Goal: Transaction & Acquisition: Purchase product/service

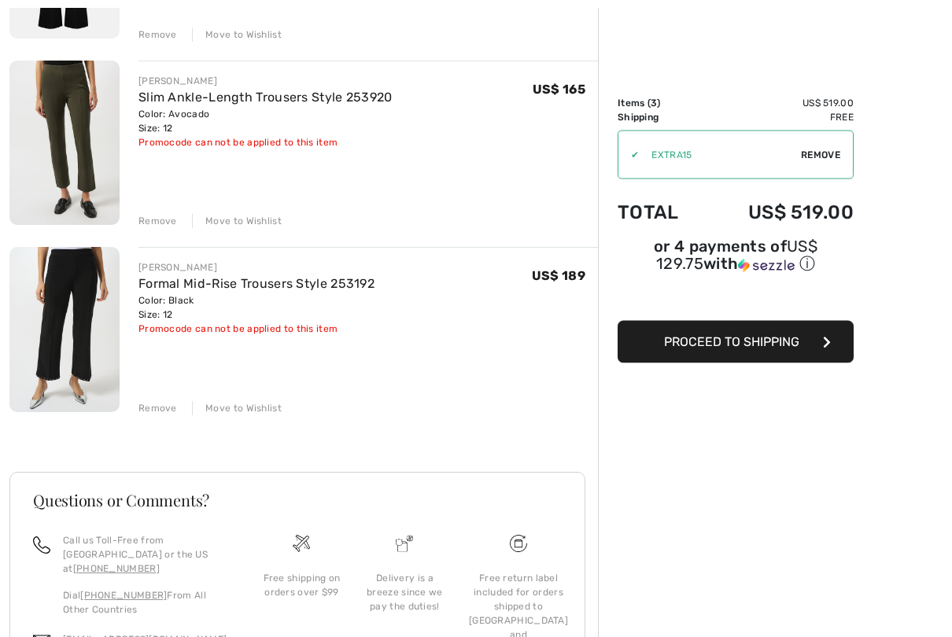
scroll to position [333, 0]
click at [68, 315] on img at bounding box center [64, 328] width 110 height 165
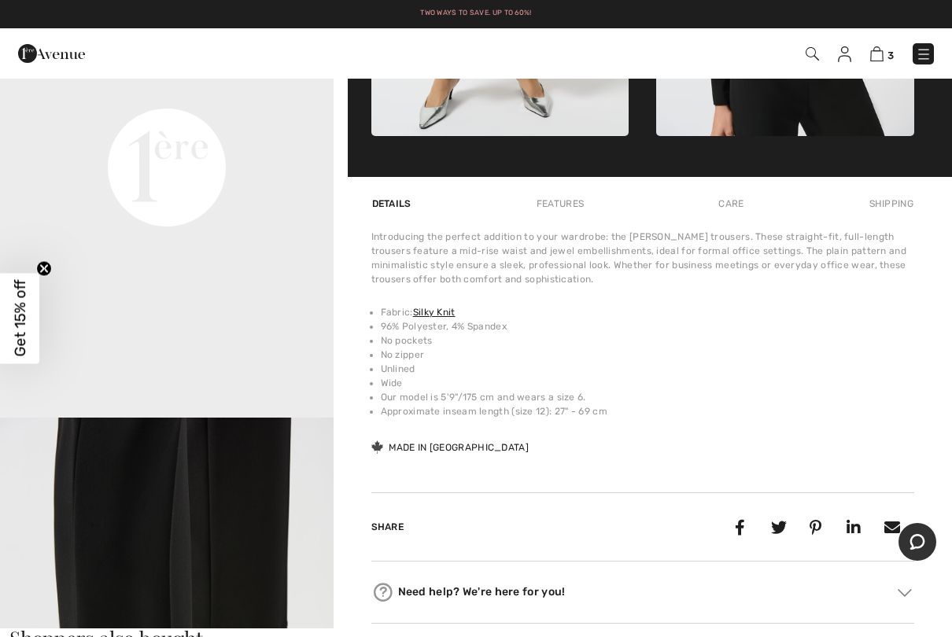
scroll to position [226, 0]
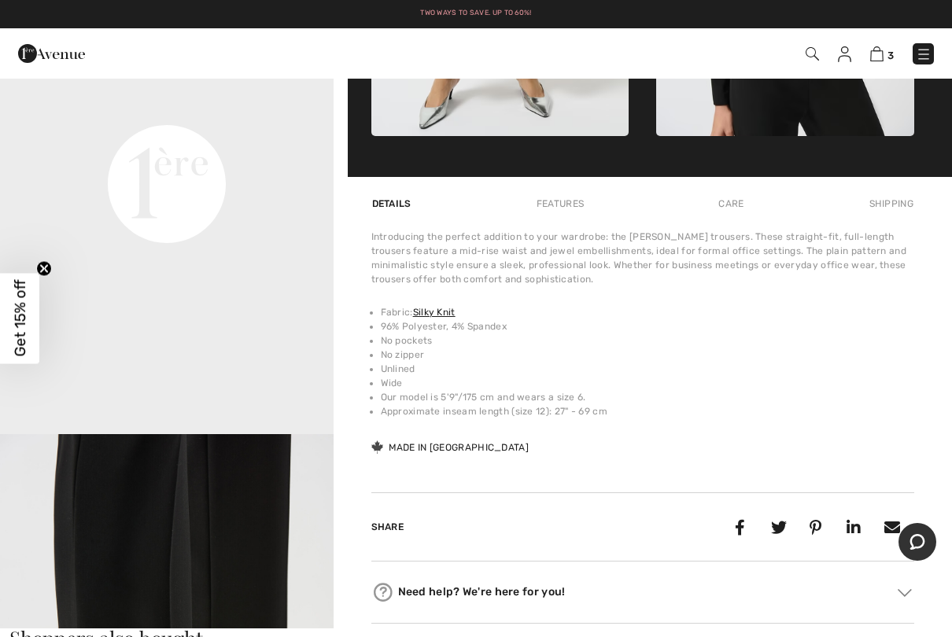
click at [174, 101] on video "Your browser does not support the video tag." at bounding box center [166, 18] width 333 height 167
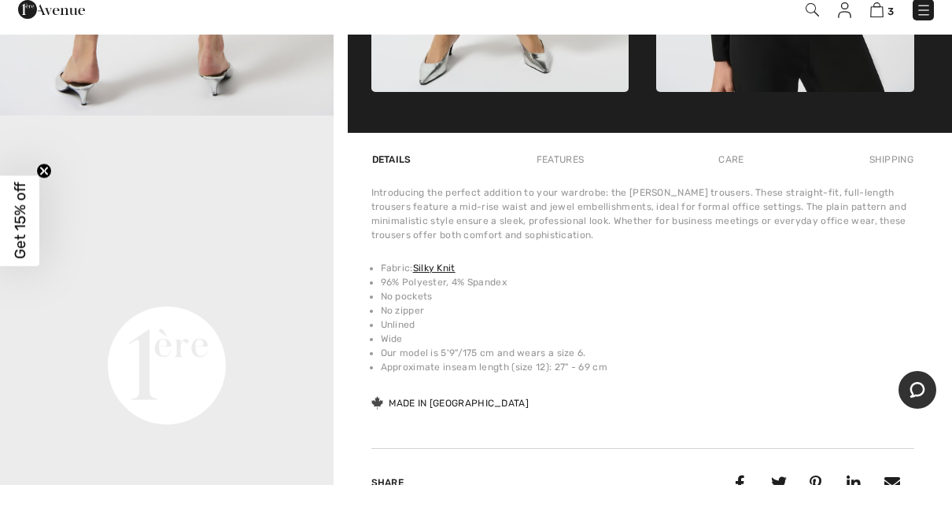
scroll to position [960, 0]
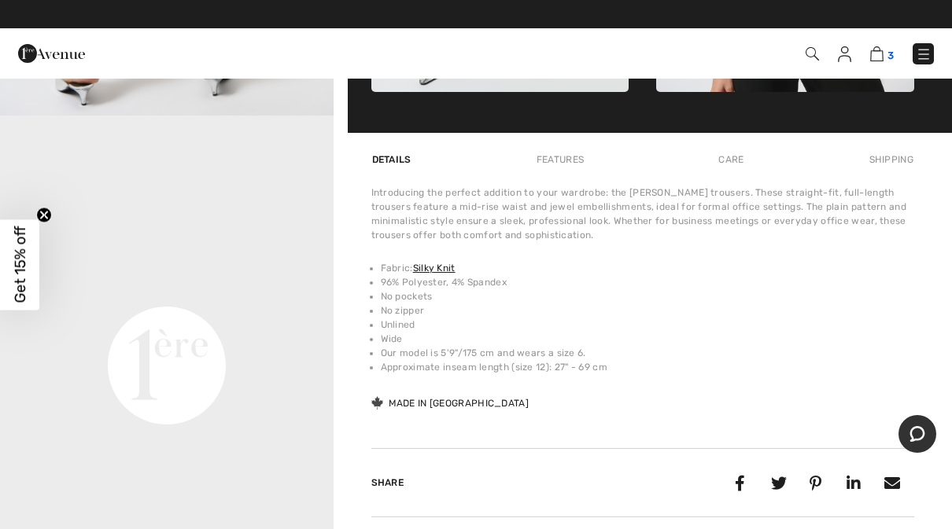
click at [882, 55] on img at bounding box center [876, 53] width 13 height 15
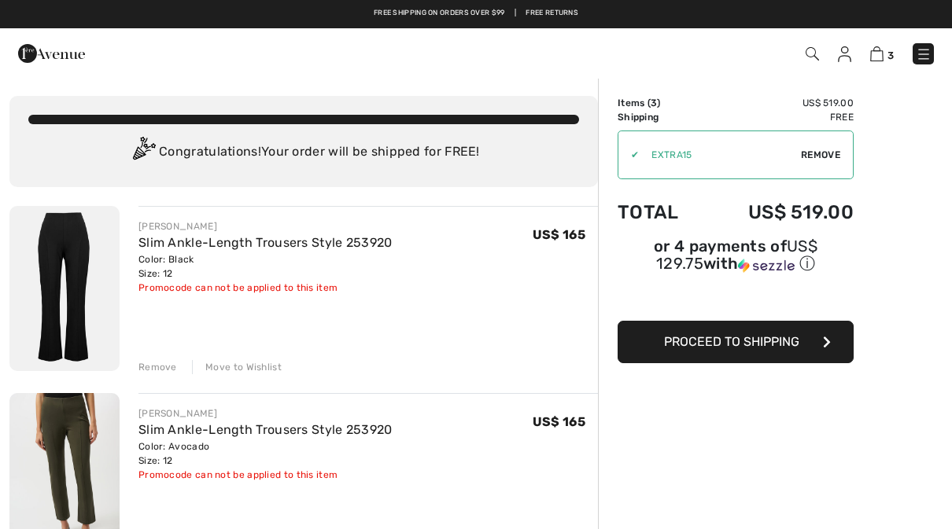
click at [819, 52] on img at bounding box center [811, 53] width 13 height 13
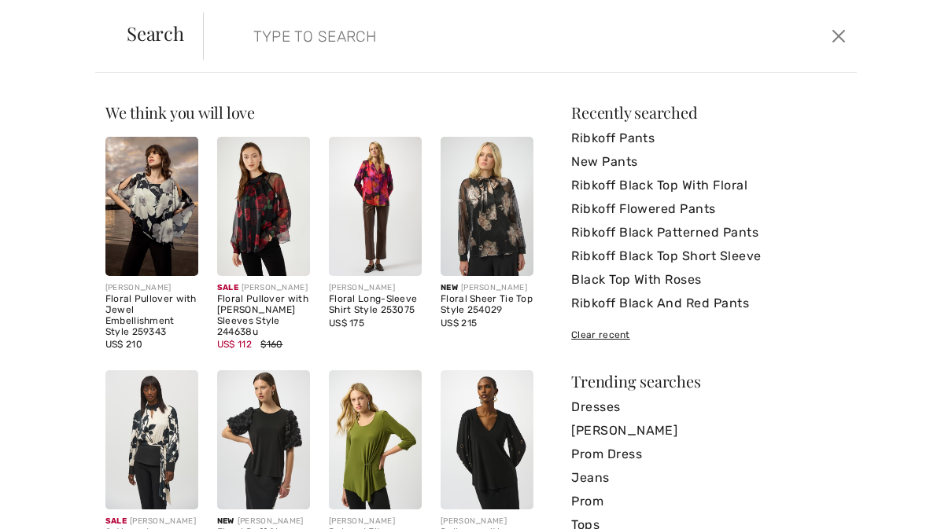
click at [530, 43] on input "search" at bounding box center [461, 36] width 440 height 47
click at [624, 164] on link "New Pants" at bounding box center [708, 162] width 275 height 24
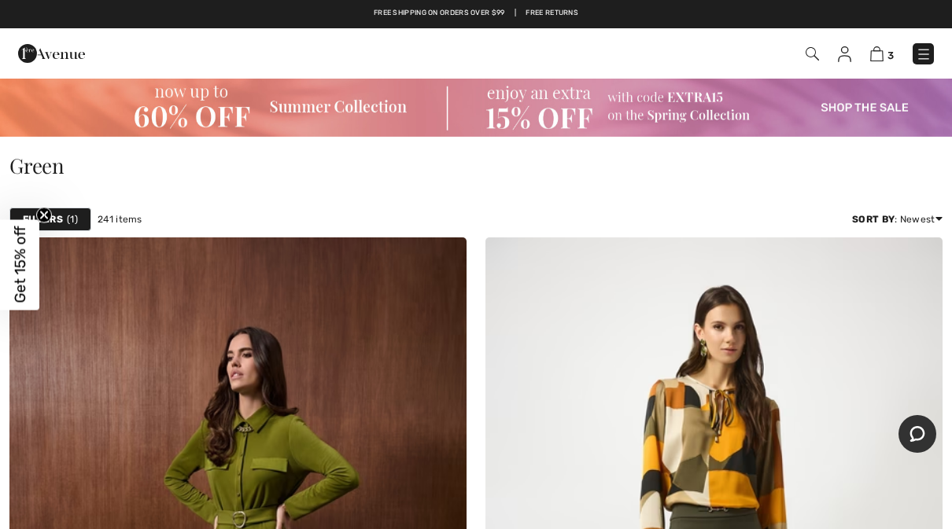
click at [809, 59] on img at bounding box center [811, 53] width 13 height 13
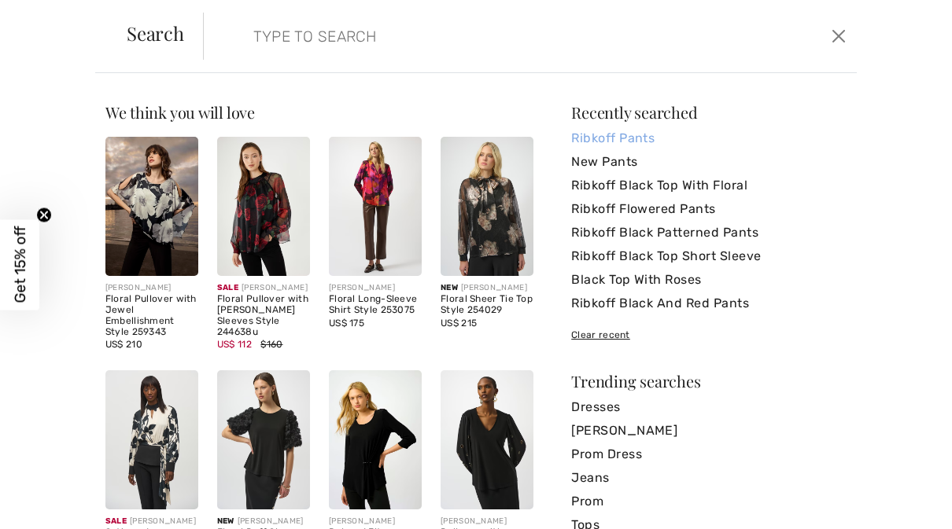
scroll to position [423, 0]
click at [643, 135] on link "Ribkoff Pants" at bounding box center [708, 139] width 275 height 24
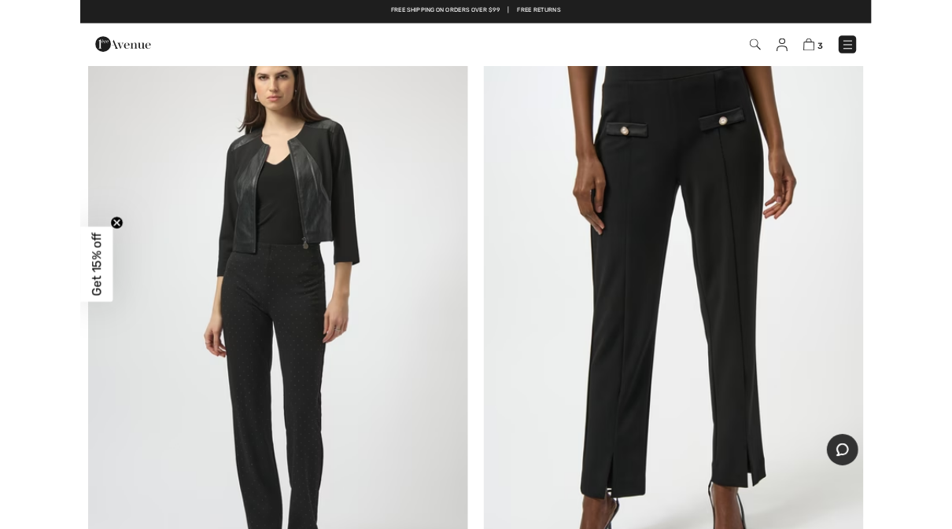
scroll to position [2480, 0]
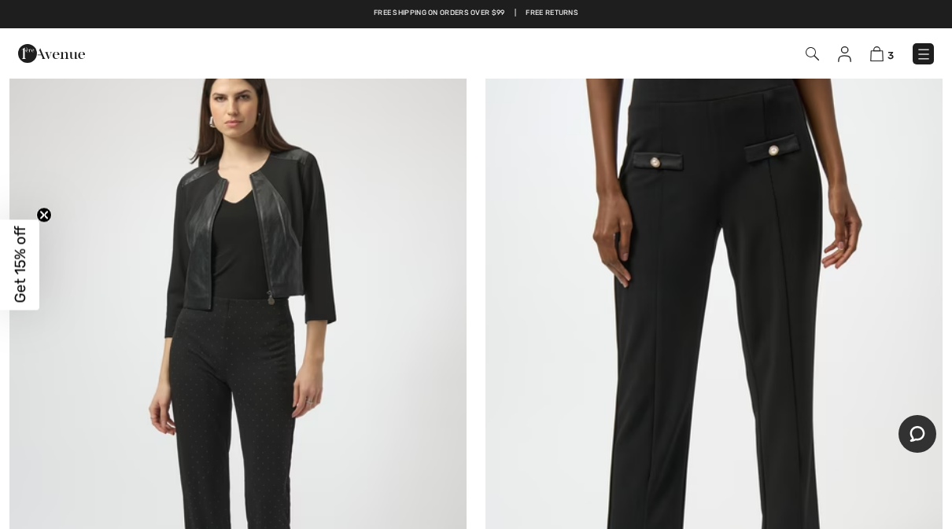
click at [798, 426] on img at bounding box center [713, 381] width 457 height 686
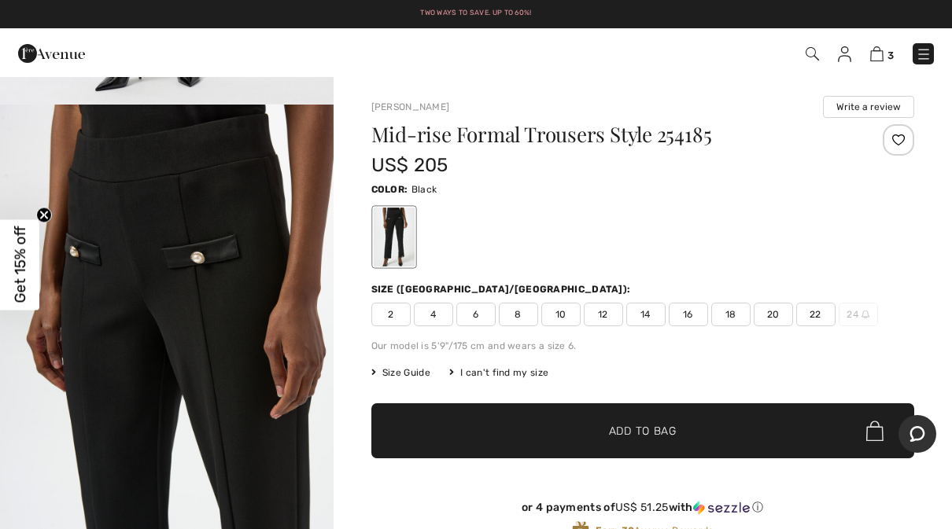
scroll to position [473, 0]
click at [606, 323] on span "12" at bounding box center [603, 315] width 39 height 24
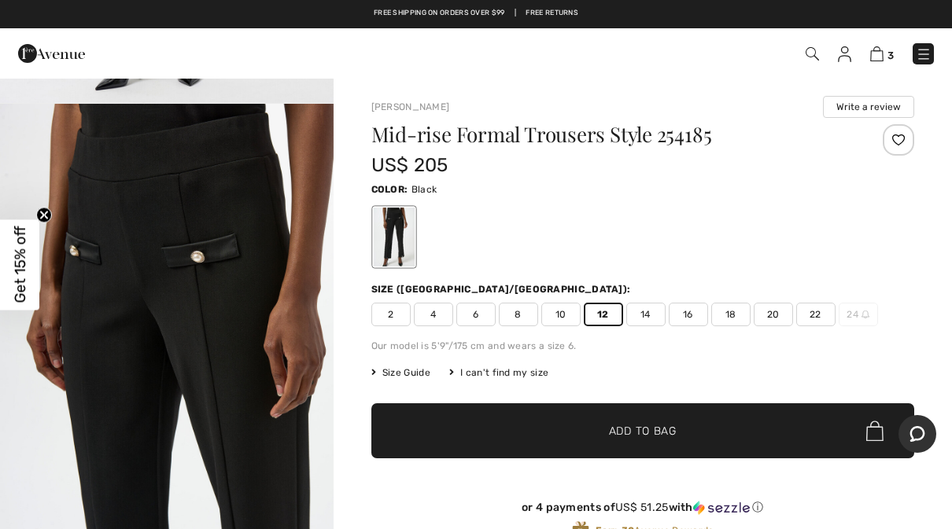
click at [780, 429] on span "✔ Added to Bag Add to Bag" at bounding box center [642, 430] width 543 height 55
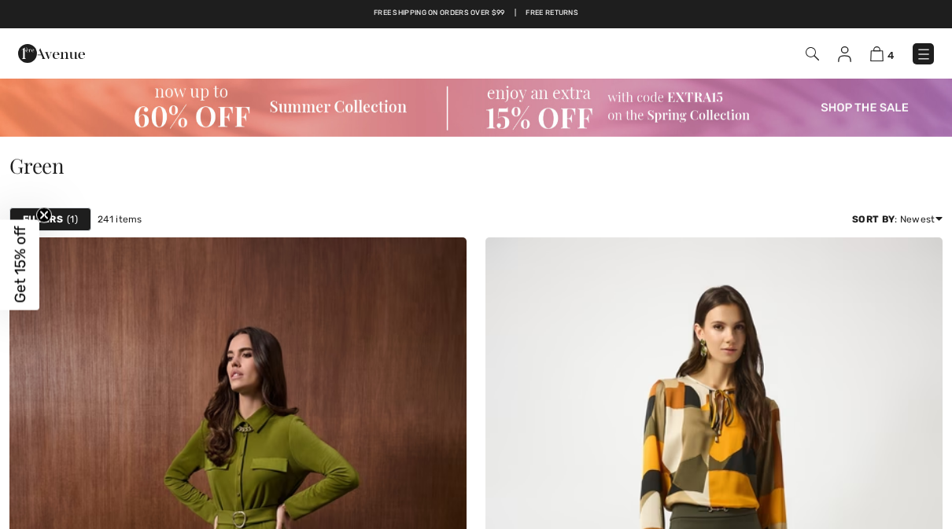
scroll to position [423, 0]
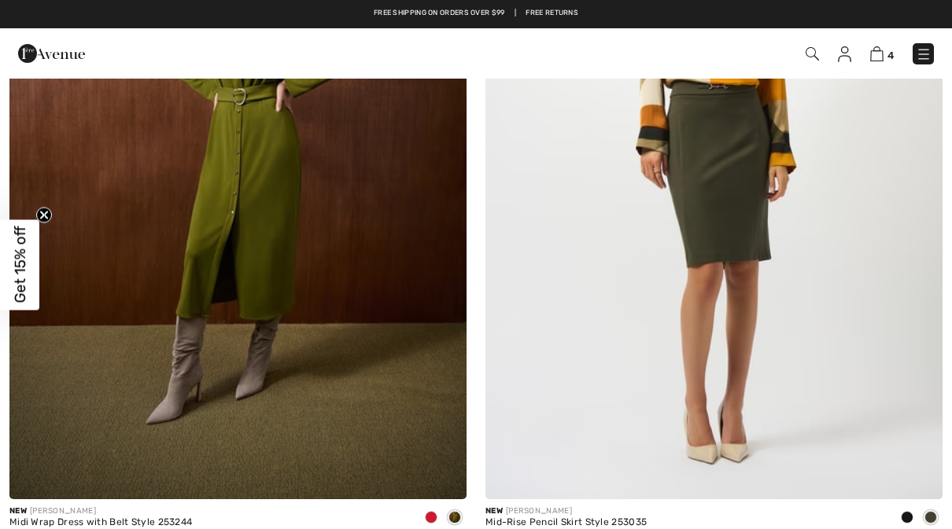
checkbox input "true"
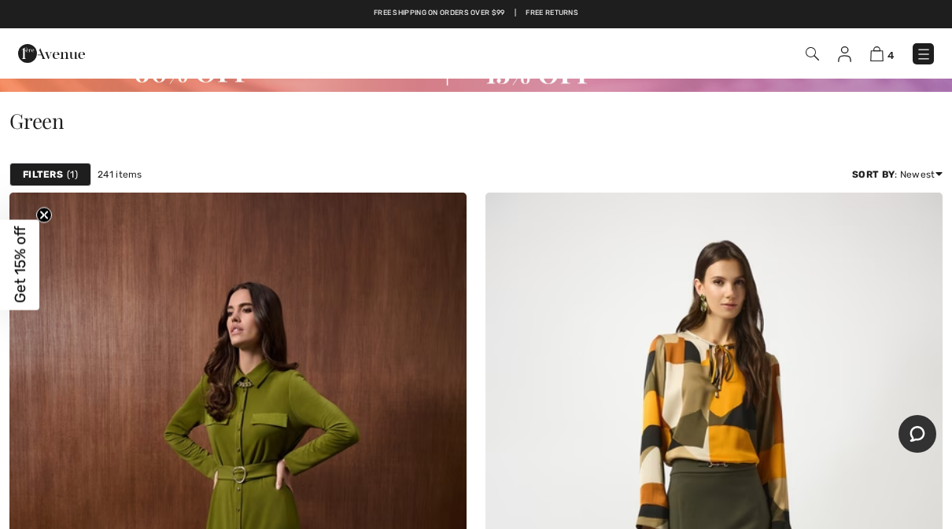
scroll to position [0, 0]
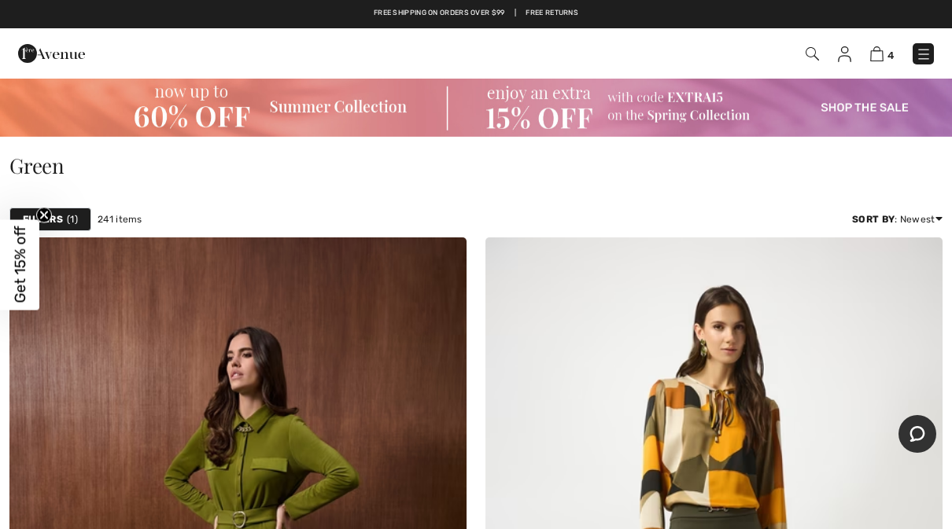
click at [813, 57] on img at bounding box center [811, 53] width 13 height 13
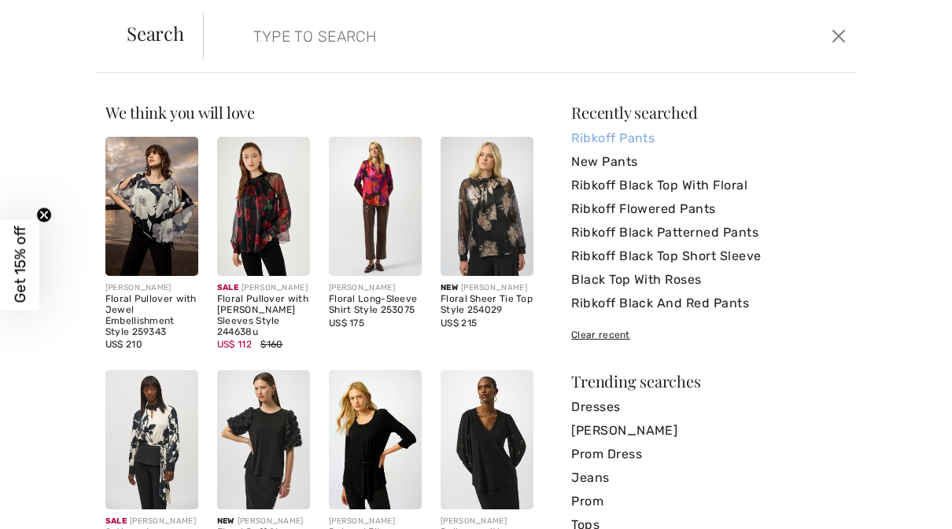
click at [639, 149] on link "Ribkoff Pants" at bounding box center [708, 139] width 275 height 24
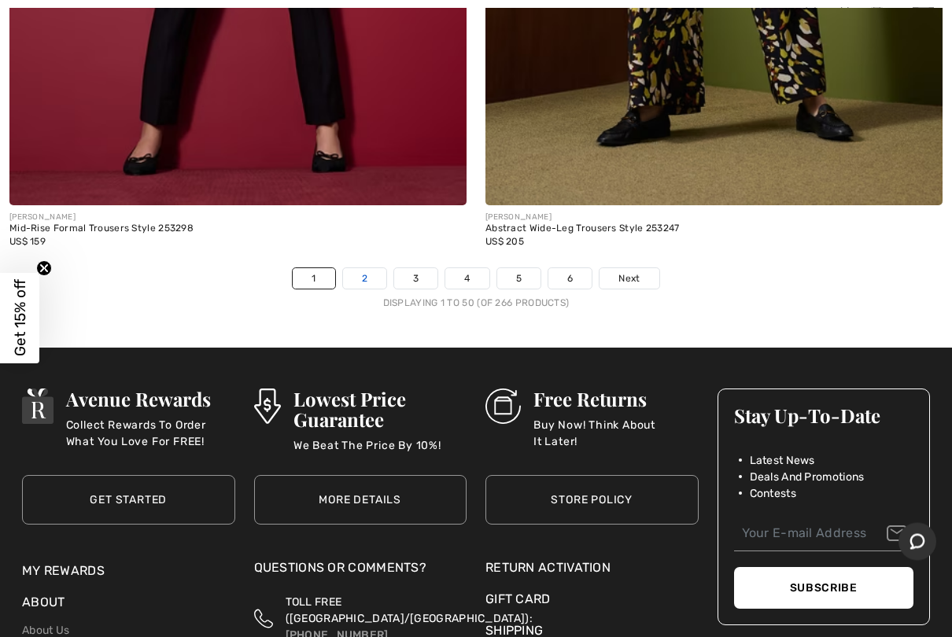
scroll to position [19360, 0]
click at [361, 270] on link "2" at bounding box center [364, 278] width 43 height 20
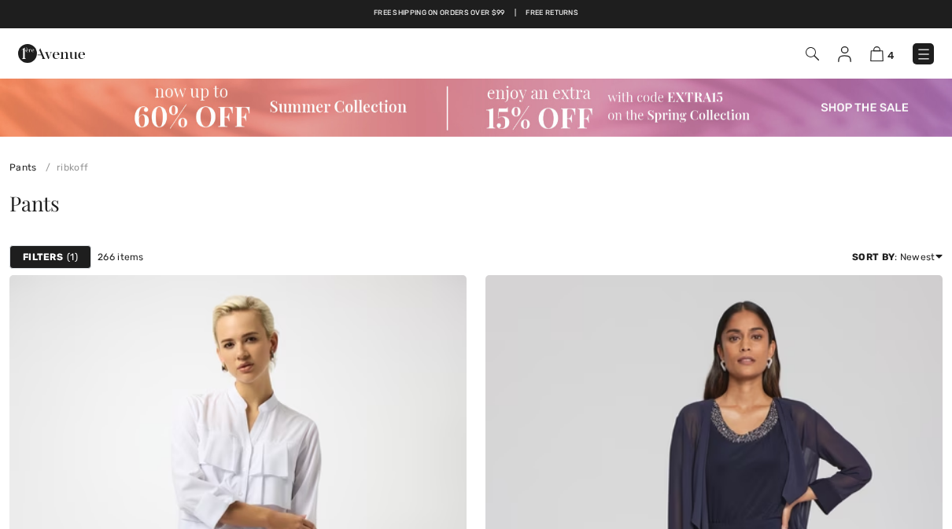
checkbox input "true"
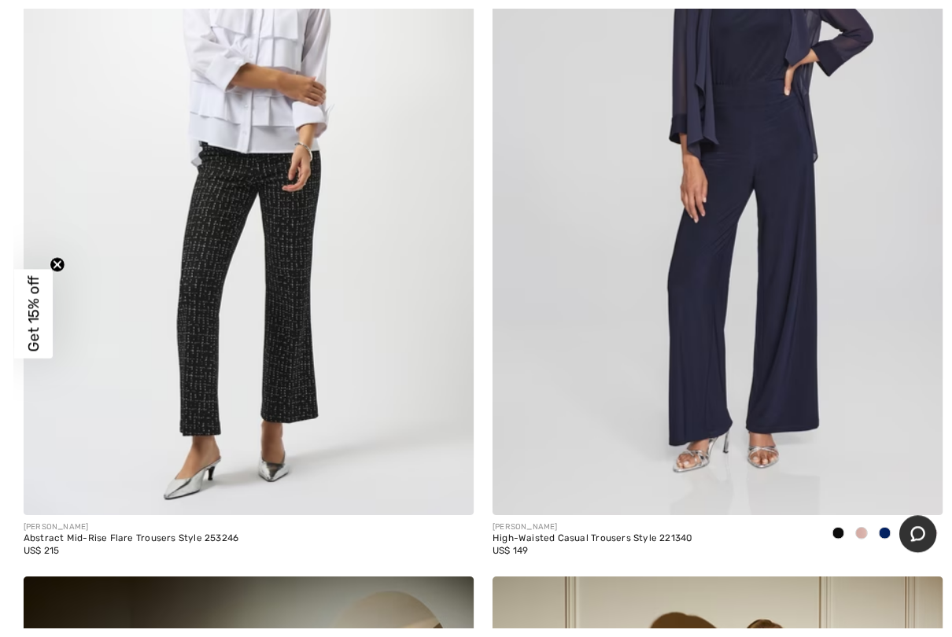
scroll to position [488, 0]
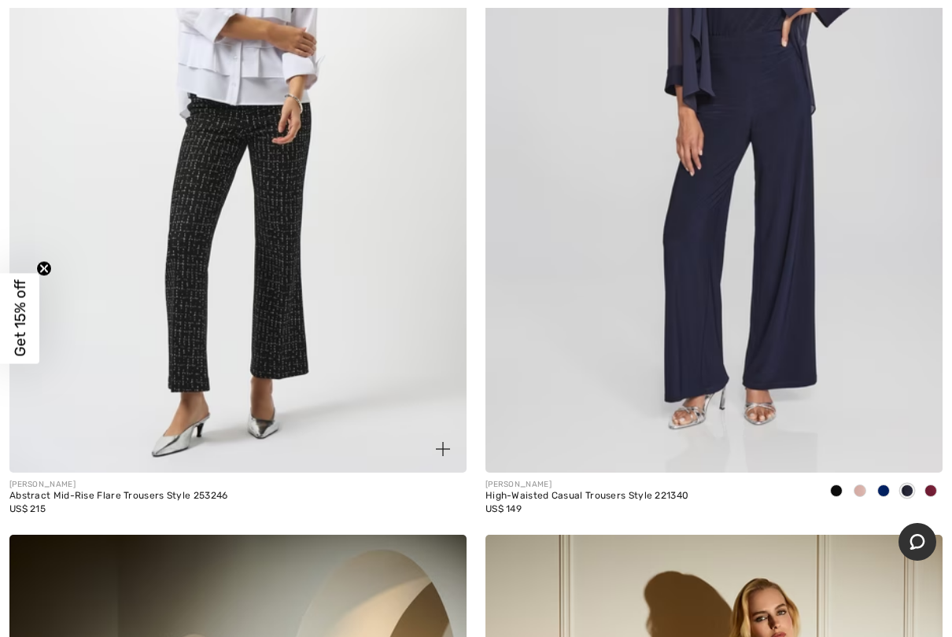
click at [159, 507] on div "US$ 215" at bounding box center [118, 509] width 219 height 14
click at [152, 502] on div "Abstract Mid-Rise Flare Trousers Style 253246" at bounding box center [118, 496] width 219 height 11
click at [179, 367] on img at bounding box center [237, 131] width 457 height 686
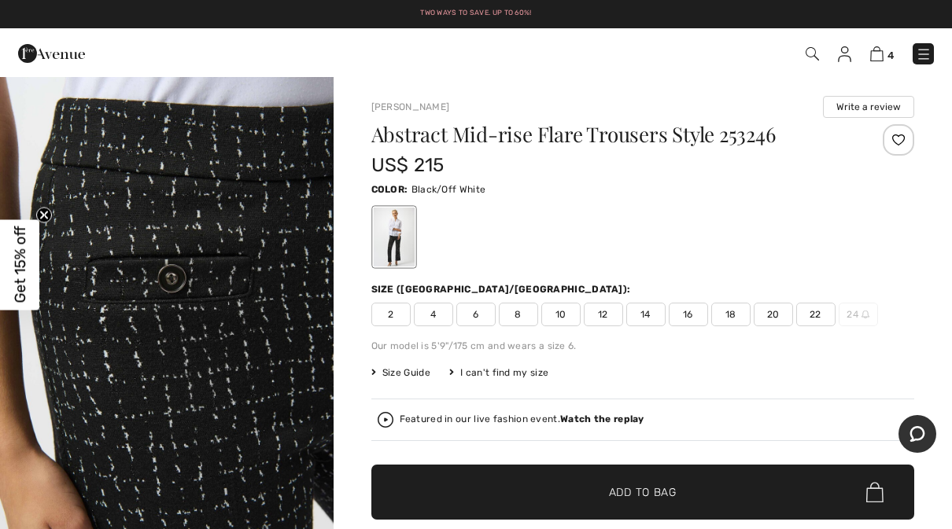
scroll to position [502, 0]
click at [601, 327] on div "Abstract Mid-rise Flare Trousers Style 253246 US$ 215 Color: Black/Off White Si…" at bounding box center [642, 376] width 543 height 504
click at [610, 318] on span "12" at bounding box center [603, 315] width 39 height 24
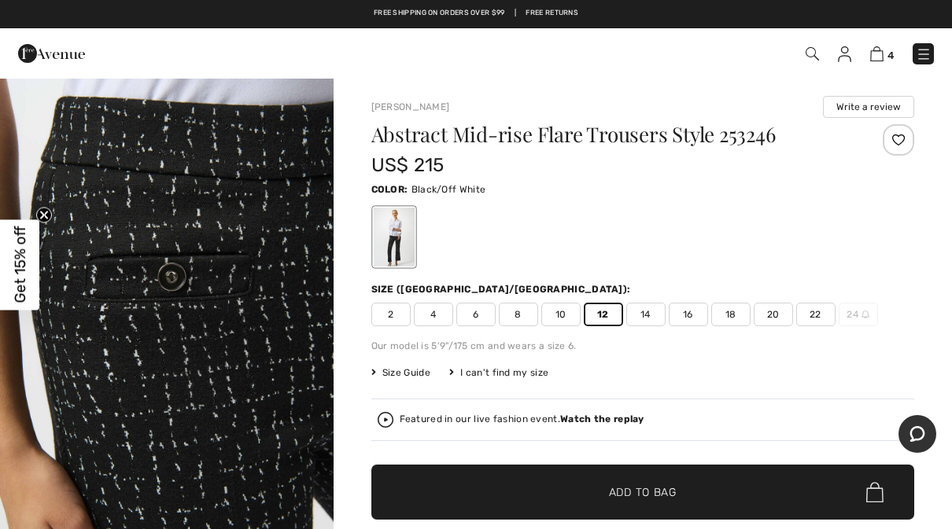
click at [764, 493] on span "✔ Added to Bag Add to Bag" at bounding box center [642, 492] width 543 height 55
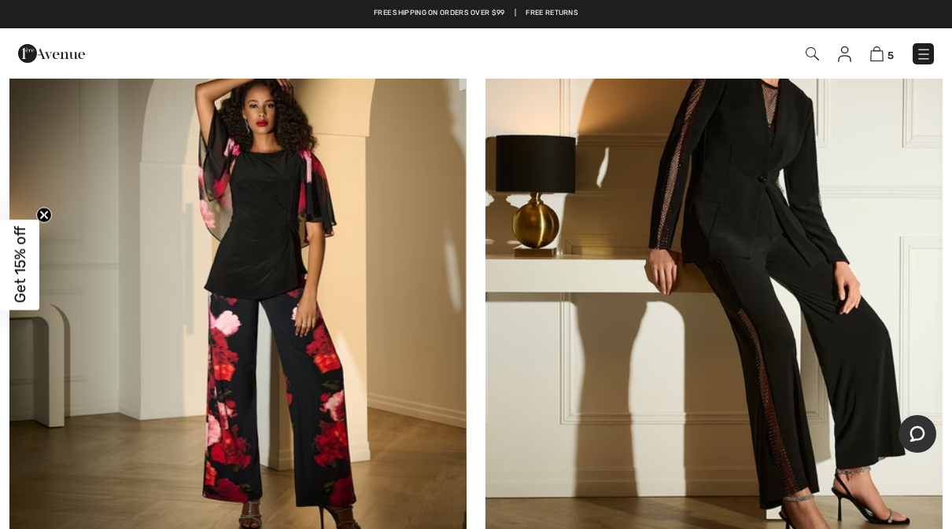
scroll to position [1064, 0]
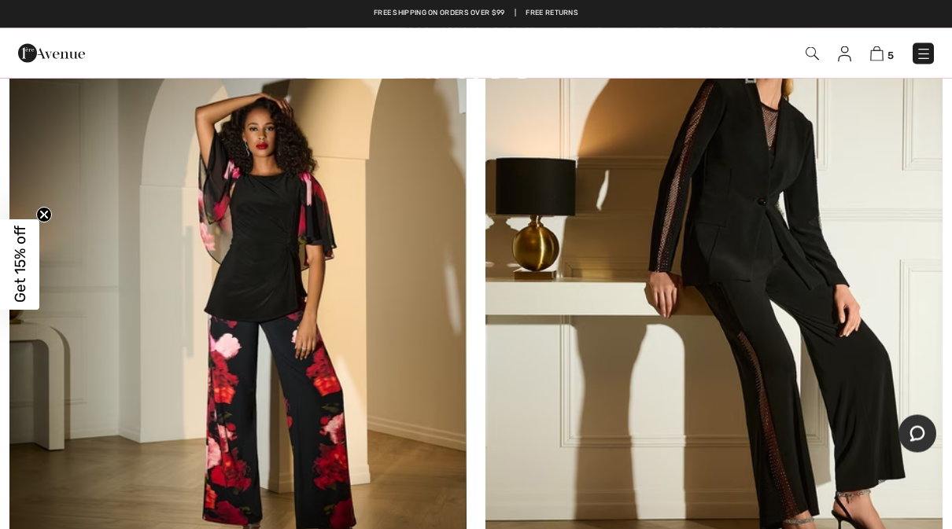
click at [802, 435] on img at bounding box center [713, 301] width 457 height 686
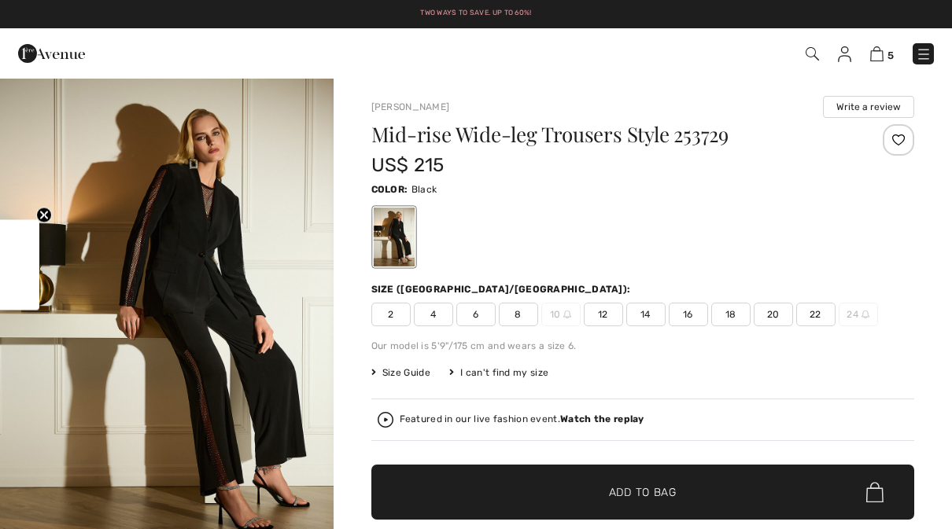
checkbox input "true"
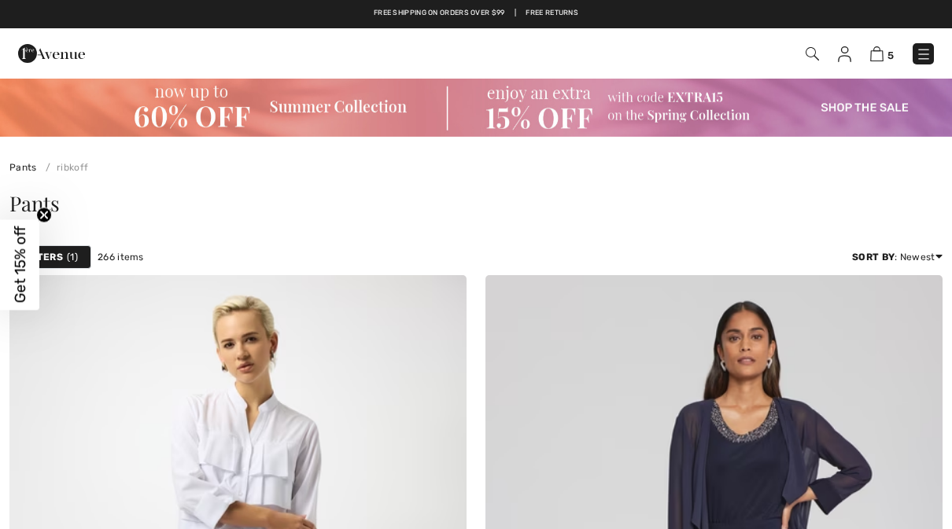
checkbox input "true"
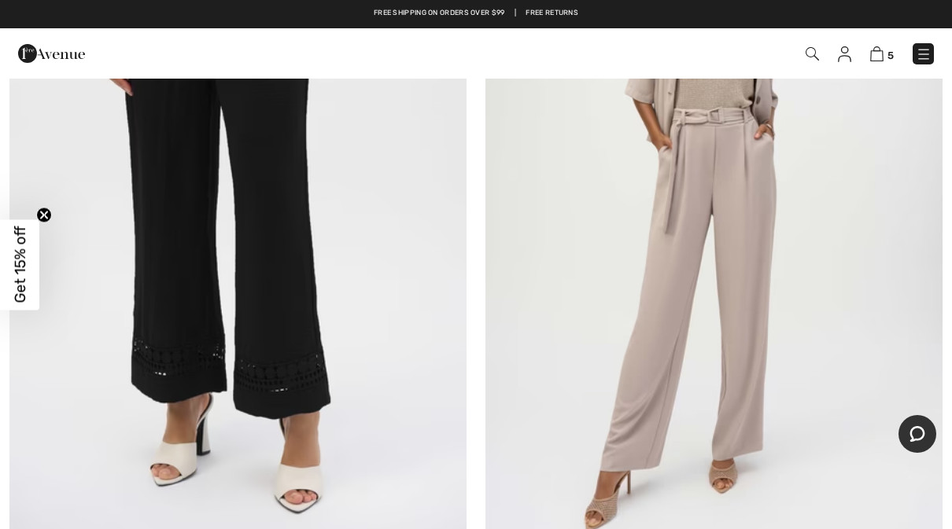
scroll to position [12694, 0]
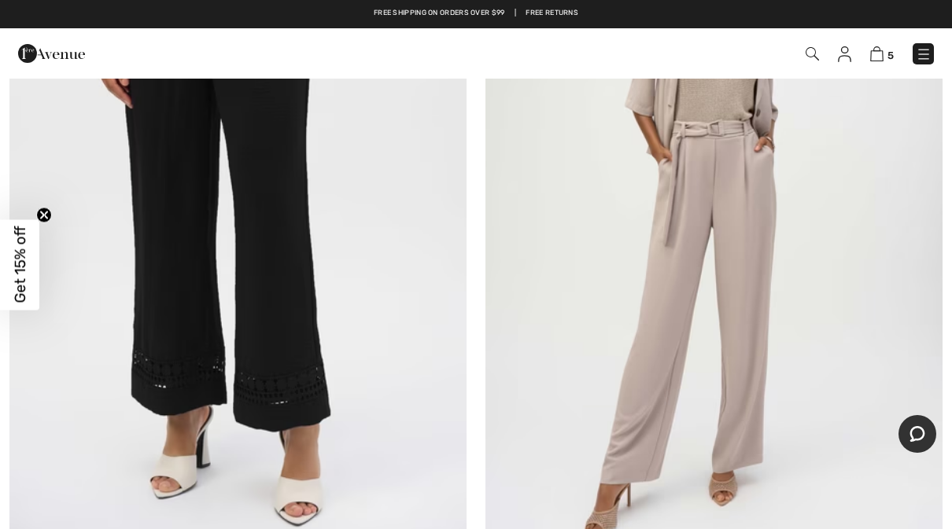
click at [814, 56] on img at bounding box center [811, 53] width 13 height 13
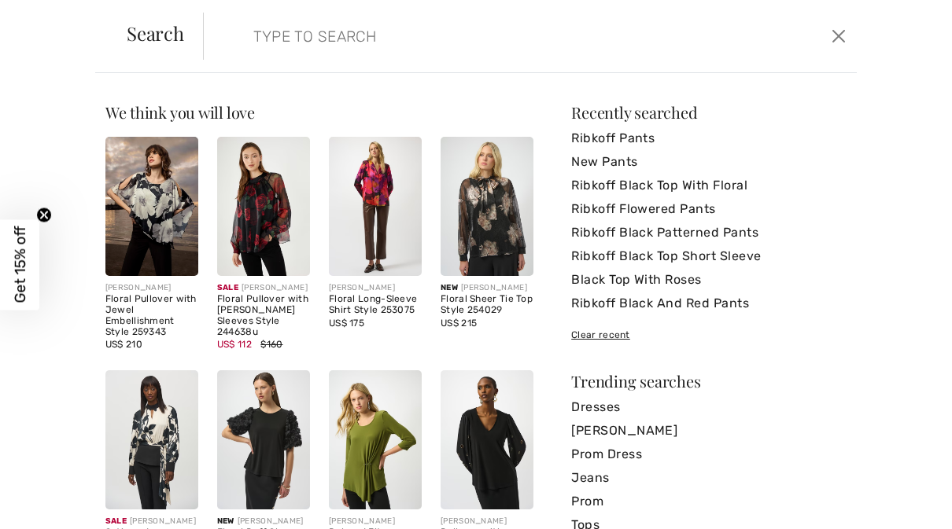
click at [528, 37] on input "search" at bounding box center [461, 36] width 440 height 47
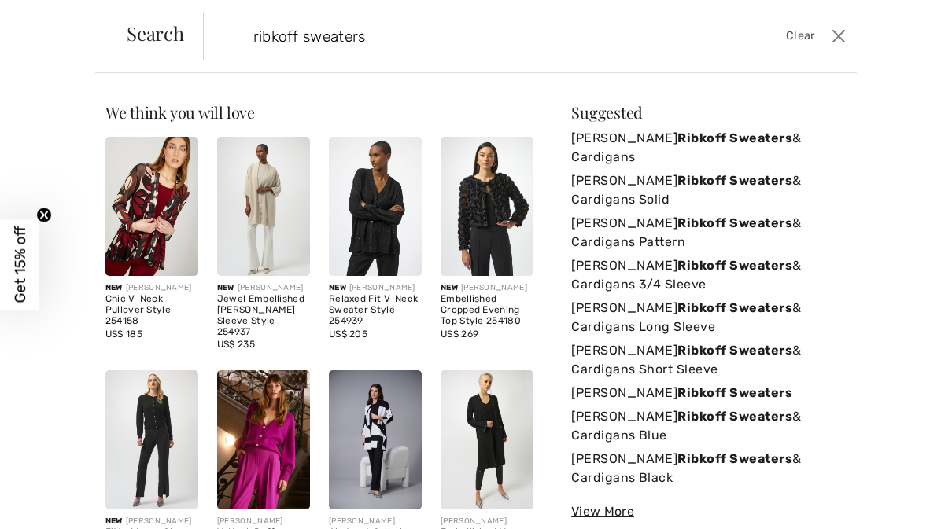
type input "ribkoff sweaters"
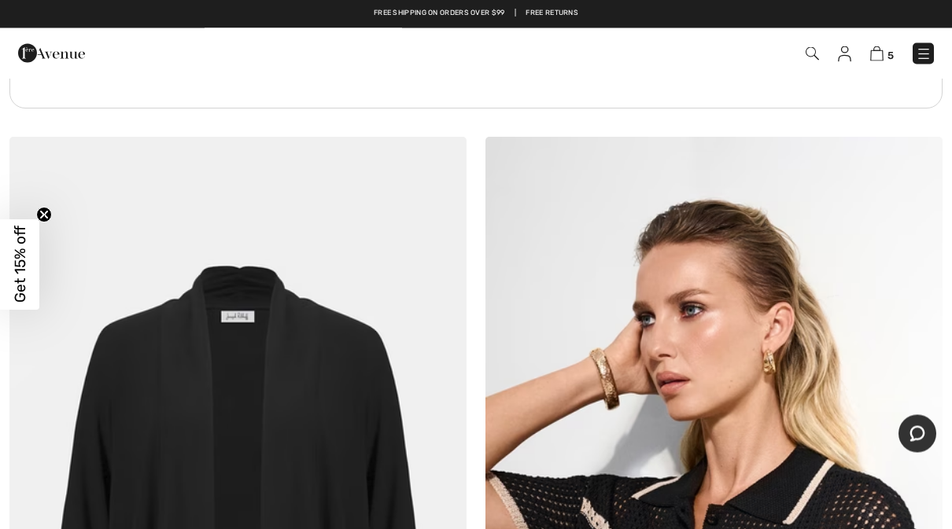
click at [814, 55] on img at bounding box center [811, 53] width 13 height 13
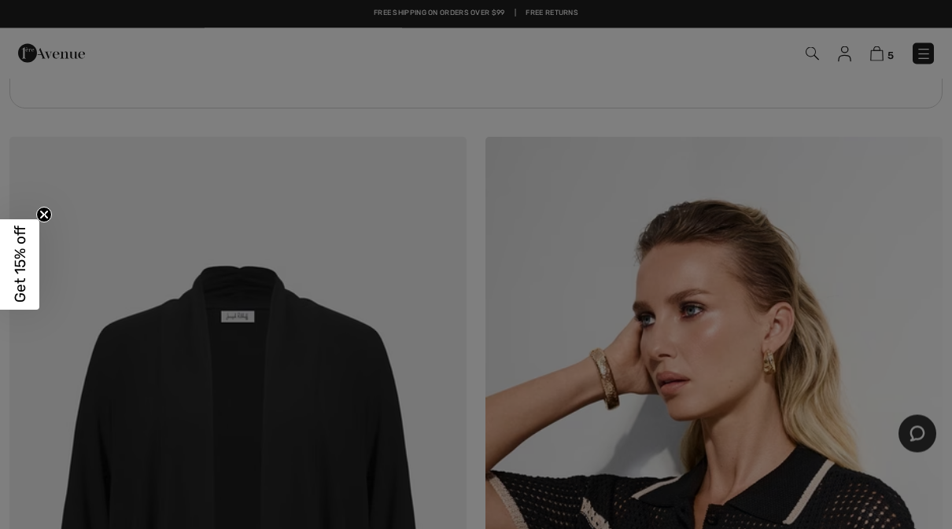
scroll to position [4771, 0]
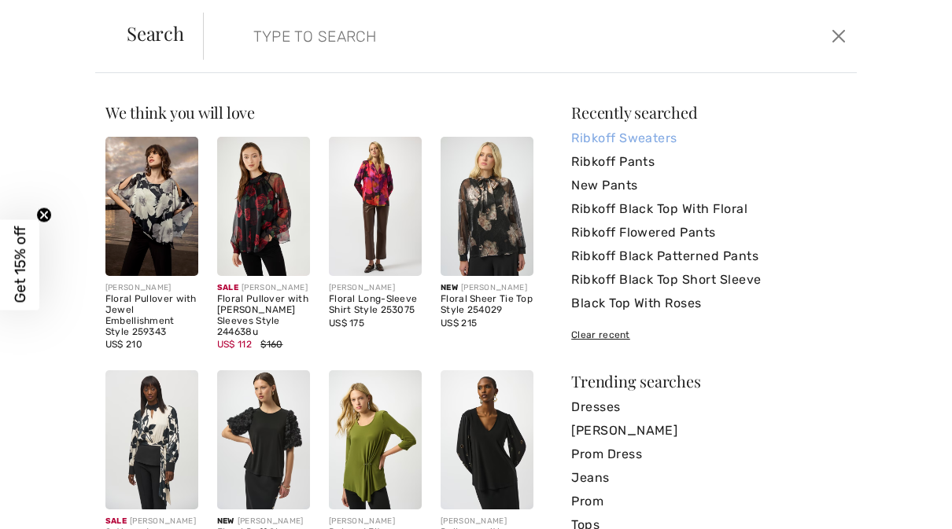
click at [633, 128] on link "Ribkoff Sweaters" at bounding box center [708, 139] width 275 height 24
click at [667, 135] on link "Ribkoff Sweaters" at bounding box center [708, 139] width 275 height 24
click at [685, 146] on link "Ribkoff Sweaters" at bounding box center [708, 139] width 275 height 24
click at [709, 37] on form "Clear" at bounding box center [515, 36] width 624 height 47
click at [583, 31] on input "search" at bounding box center [461, 36] width 440 height 47
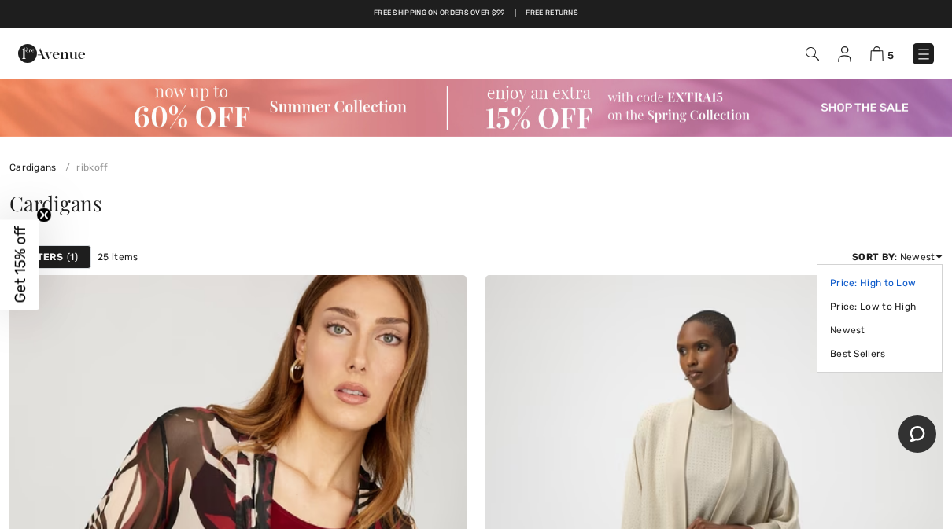
click at [893, 287] on link "Price: High to Low" at bounding box center [879, 283] width 99 height 24
click at [857, 329] on link "Newest" at bounding box center [879, 331] width 99 height 24
click at [883, 282] on link "Price: High to Low" at bounding box center [879, 283] width 99 height 24
click at [875, 282] on link "Price: High to Low" at bounding box center [879, 283] width 99 height 24
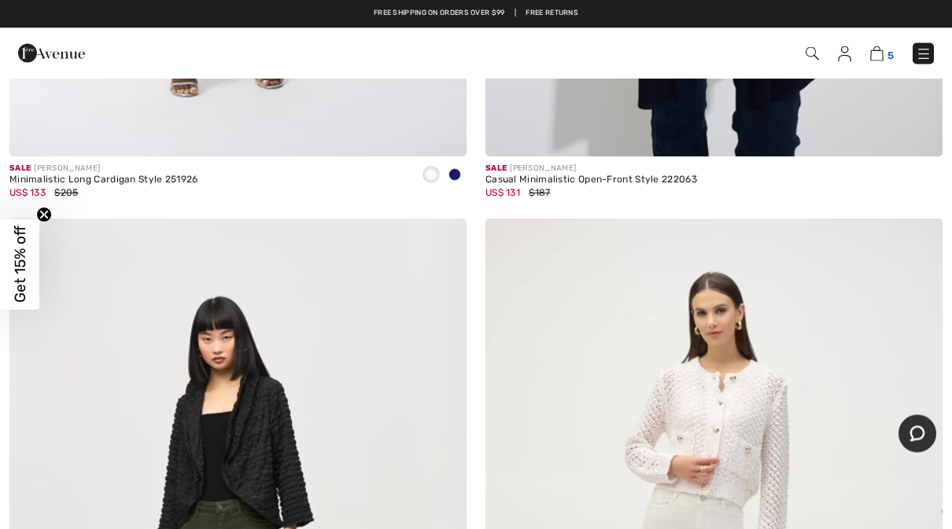
scroll to position [7679, 0]
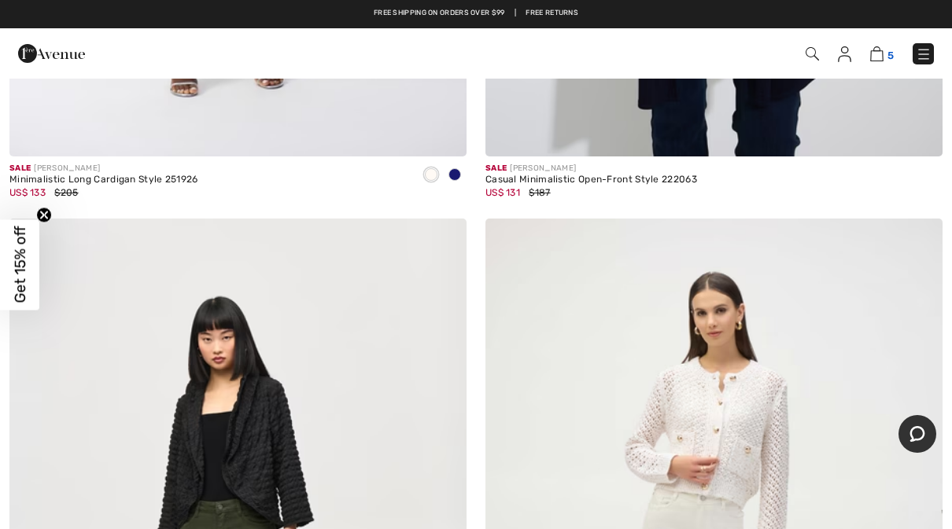
click at [883, 61] on img at bounding box center [876, 53] width 13 height 15
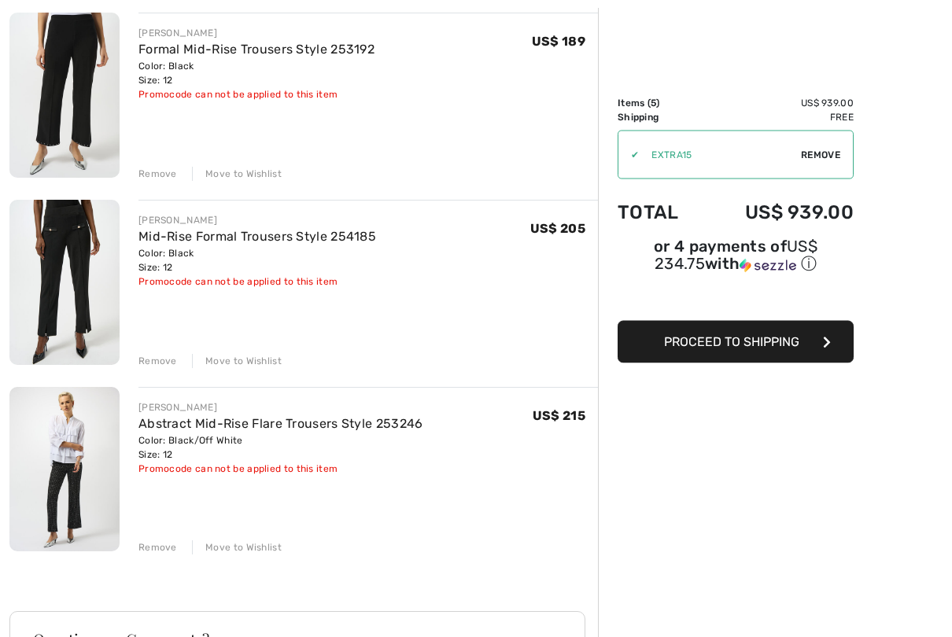
scroll to position [568, 0]
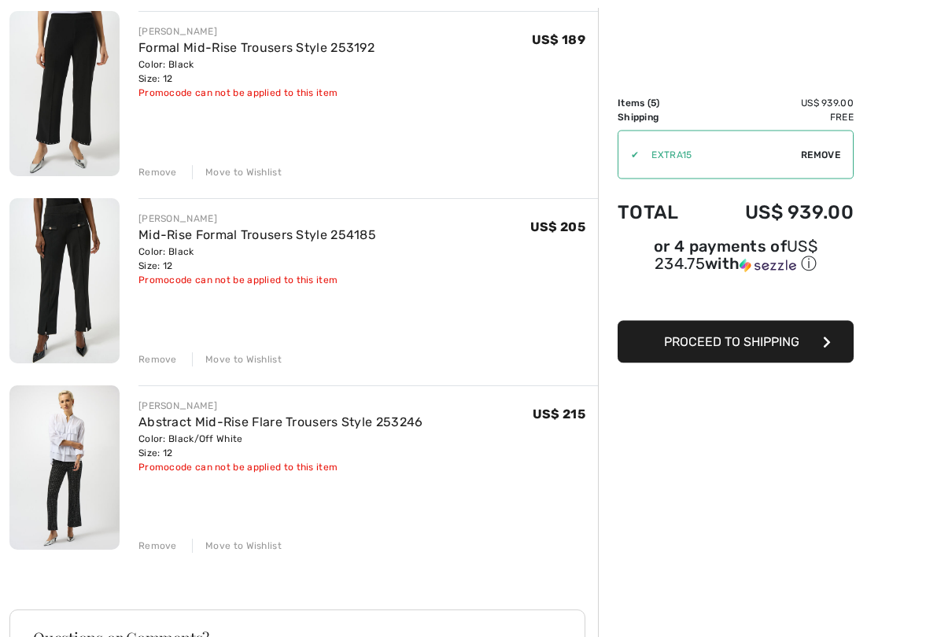
click at [809, 157] on span "Remove" at bounding box center [820, 155] width 39 height 14
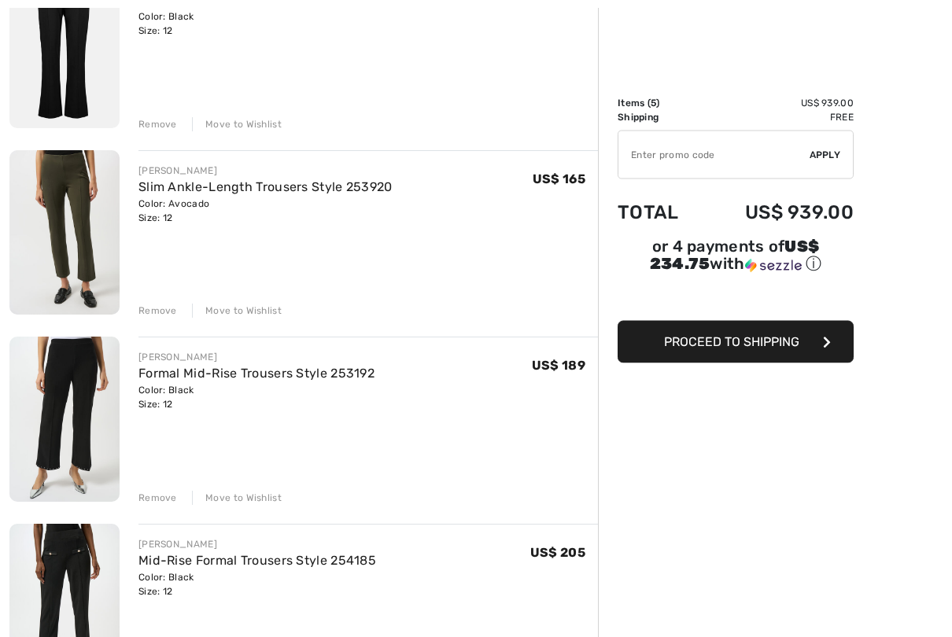
scroll to position [243, 0]
click at [750, 353] on button "Proceed to Shipping" at bounding box center [735, 342] width 236 height 42
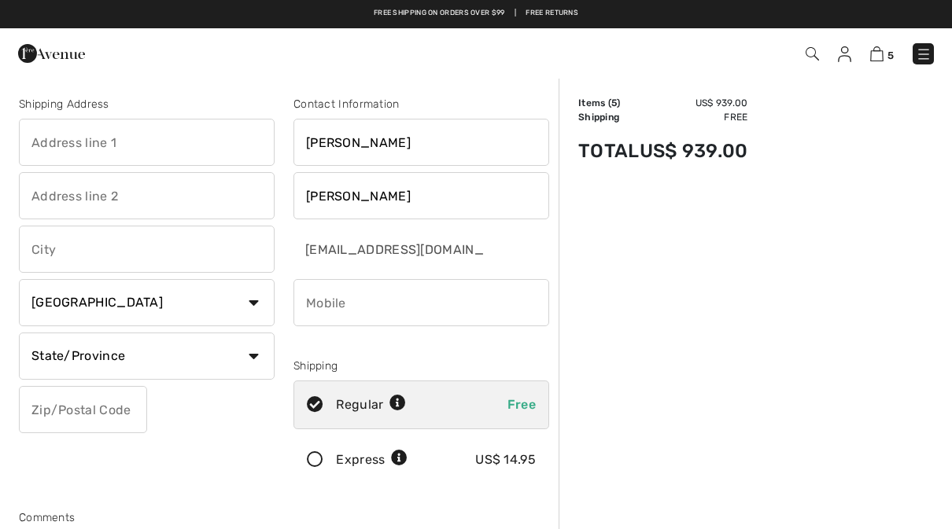
click at [163, 137] on input "text" at bounding box center [147, 142] width 256 height 47
type input "[STREET_ADDRESS]"
click at [174, 258] on input "text" at bounding box center [147, 249] width 256 height 47
type input "[GEOGRAPHIC_DATA]"
click at [211, 314] on select "Country Canada United States Afghanistan Aland Islands Albania Algeria American…" at bounding box center [147, 302] width 256 height 47
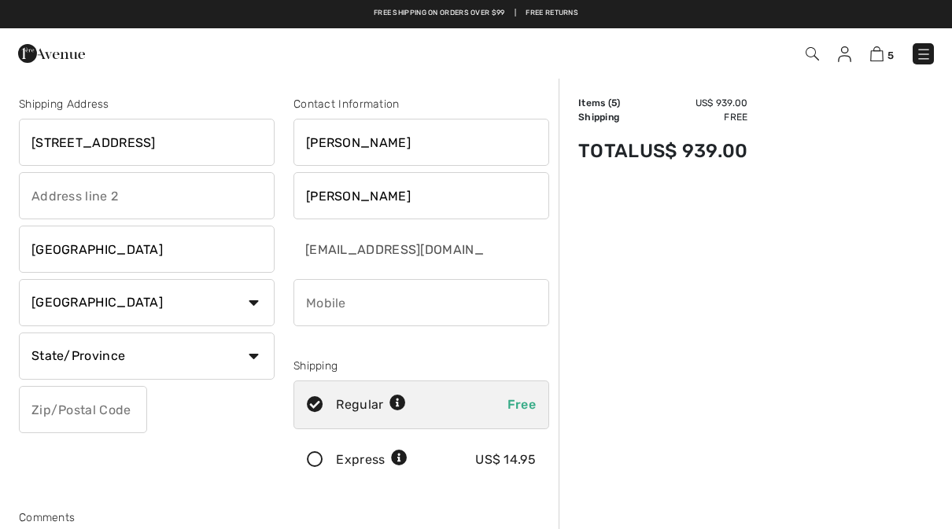
select select "US"
click at [90, 357] on select "State/Province Alabama Alaska American Samoa Arizona Arkansas California Colora…" at bounding box center [147, 356] width 256 height 47
select select "NY"
click at [90, 378] on select "State/Province Alabama Alaska American Samoa Arizona Arkansas California Colora…" at bounding box center [147, 356] width 256 height 47
click at [343, 304] on input "phone" at bounding box center [421, 302] width 256 height 47
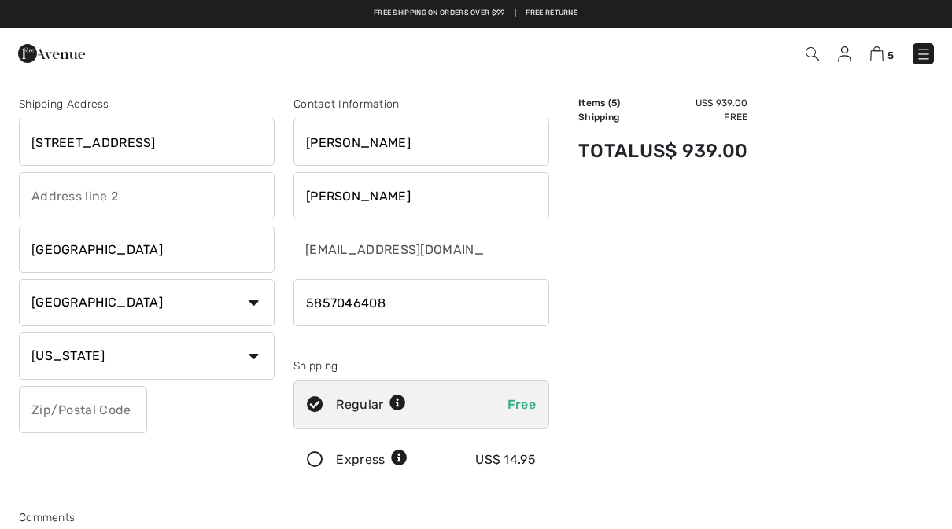
type input "5857046408"
click at [314, 466] on icon at bounding box center [315, 460] width 42 height 17
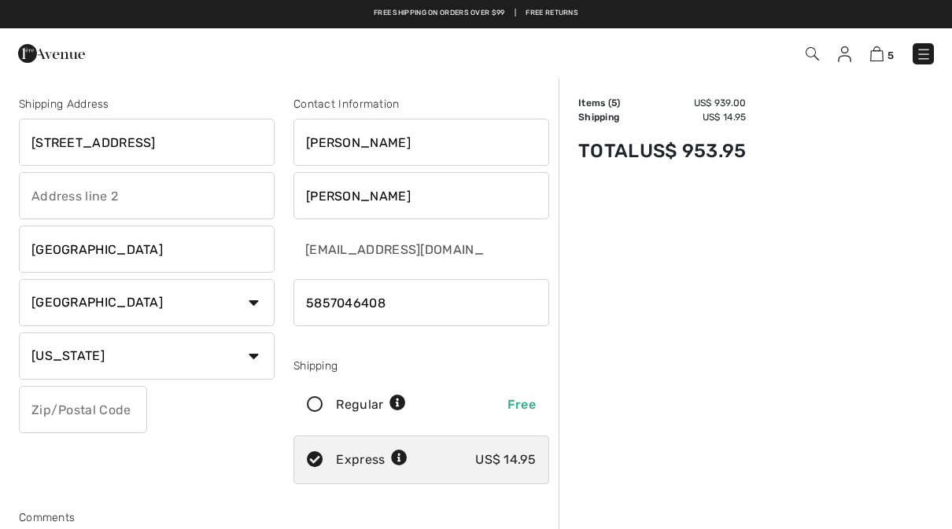
click at [46, 408] on input "text" at bounding box center [83, 409] width 128 height 47
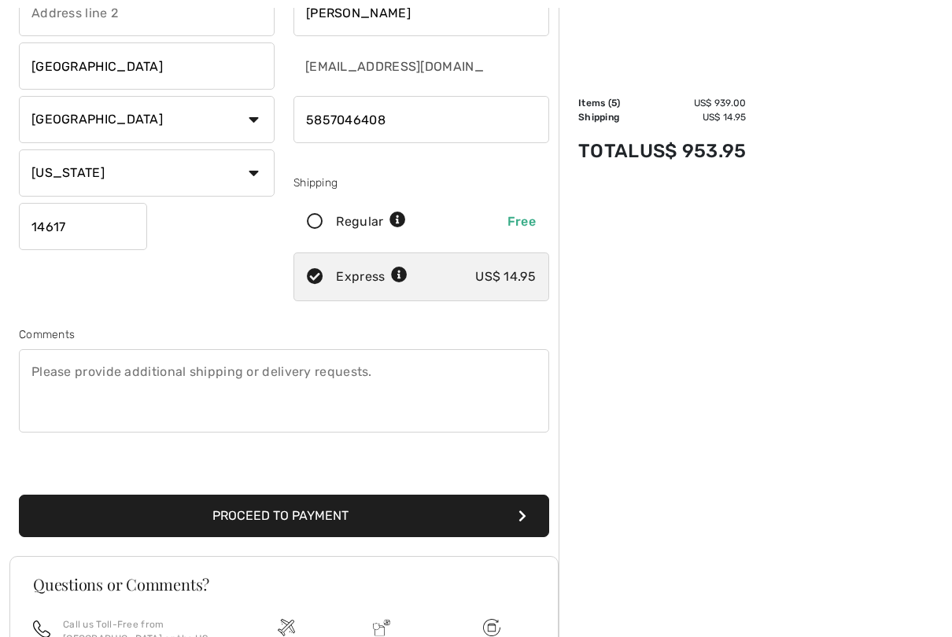
scroll to position [183, 0]
type input "14617"
click at [151, 522] on button "Proceed to Payment" at bounding box center [284, 516] width 530 height 42
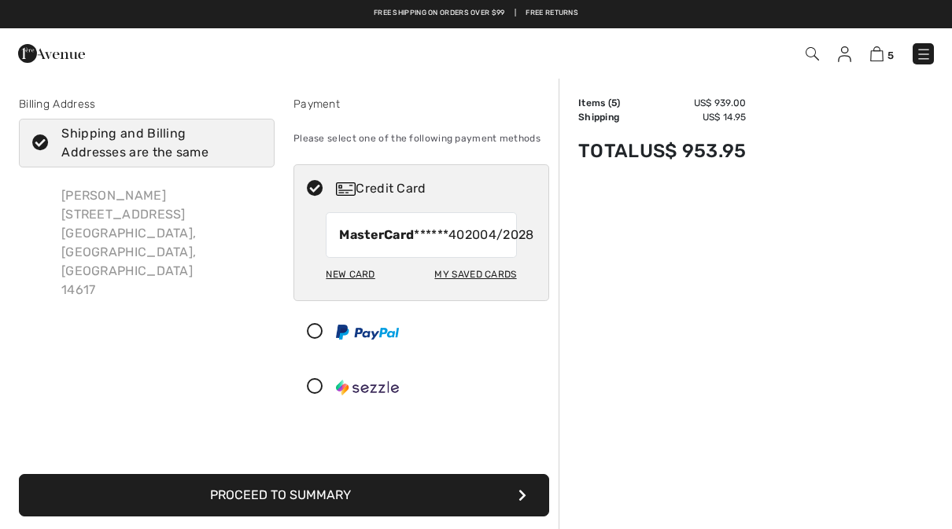
click at [369, 288] on div "New Card" at bounding box center [350, 274] width 49 height 27
radio input "true"
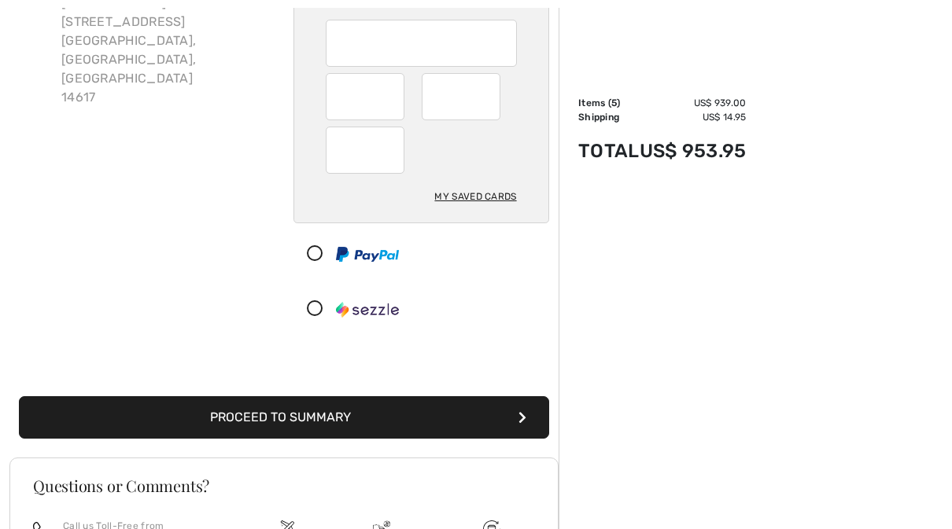
scroll to position [246, 0]
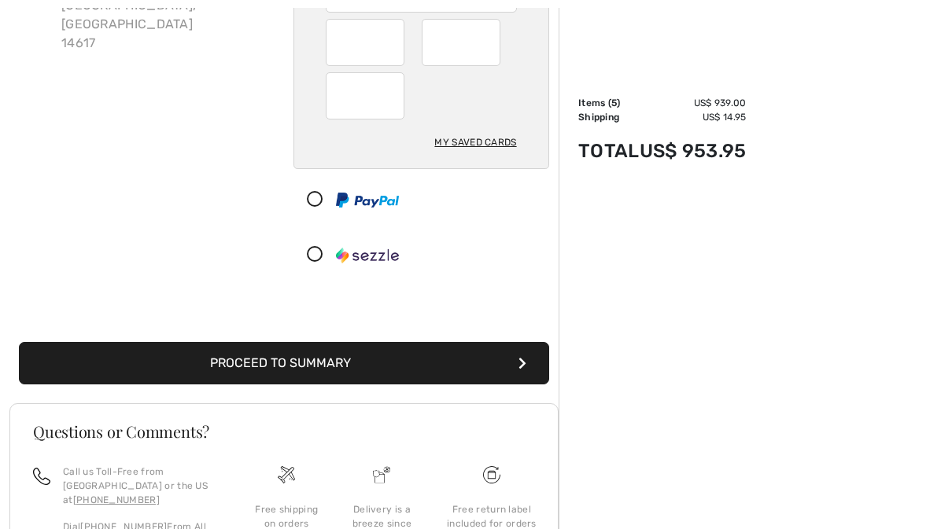
click at [491, 364] on button "Proceed to Summary" at bounding box center [284, 364] width 530 height 42
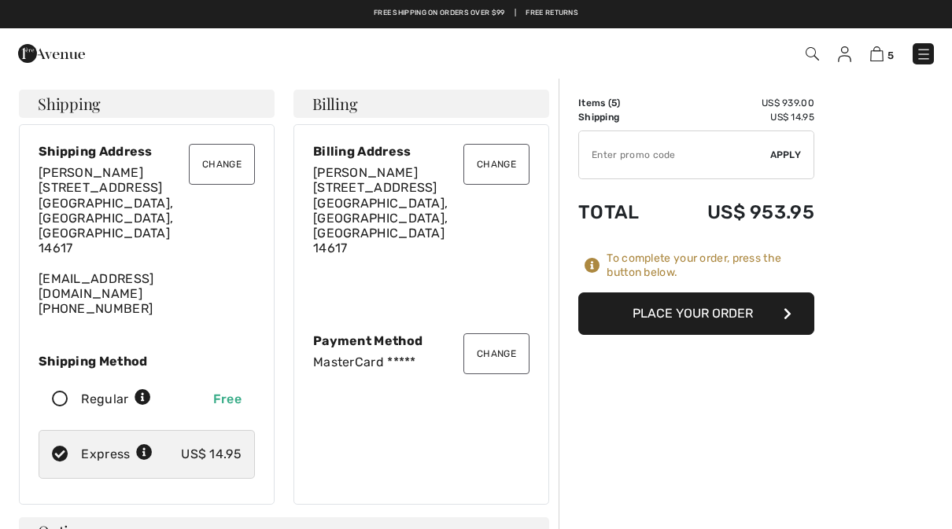
click at [708, 308] on button "Place Your Order" at bounding box center [696, 314] width 236 height 42
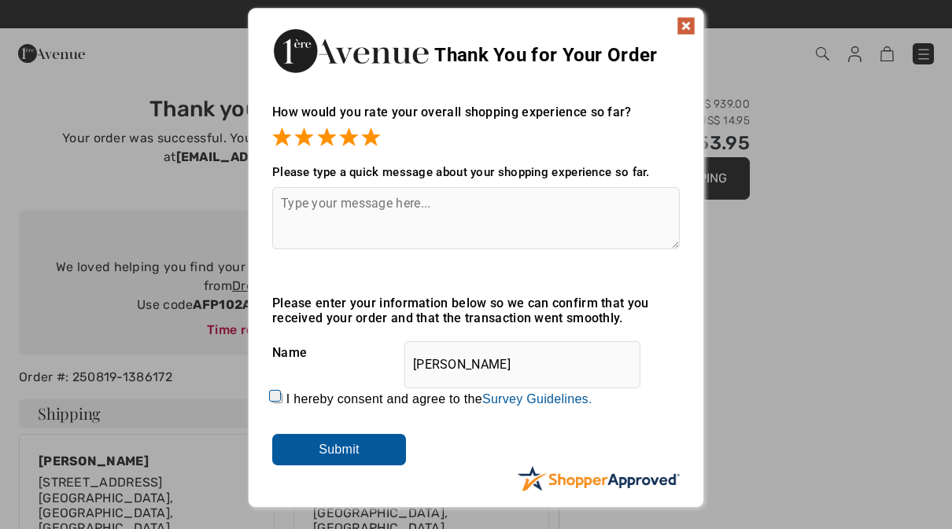
click at [694, 19] on img at bounding box center [685, 26] width 19 height 19
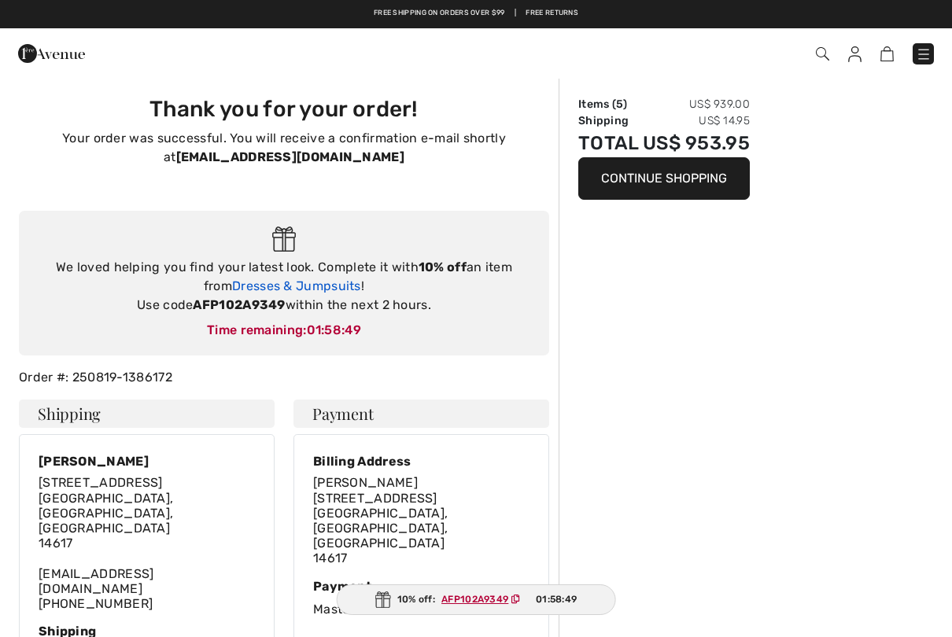
click at [322, 283] on link "Dresses & Jumpsuits" at bounding box center [296, 285] width 129 height 15
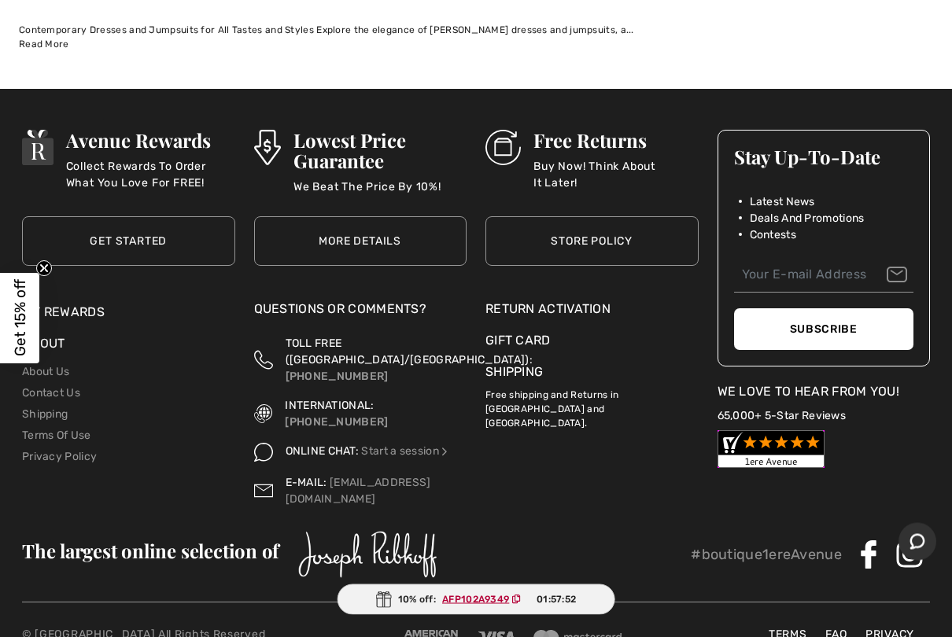
scroll to position [19693, 0]
